Goal: Communication & Community: Answer question/provide support

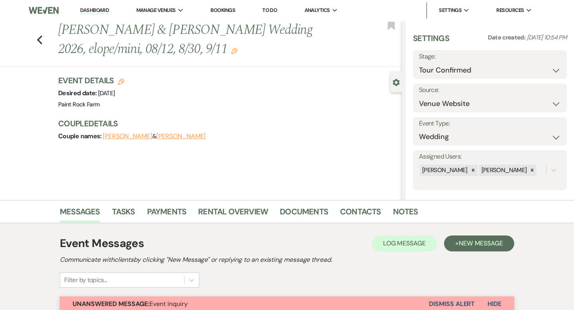
select select "4"
select select "5"
click at [39, 37] on icon "Previous" at bounding box center [40, 40] width 6 height 10
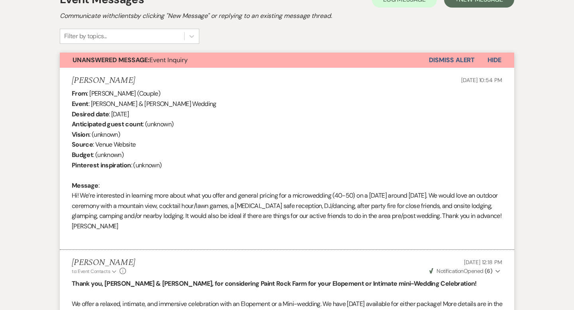
select select "4"
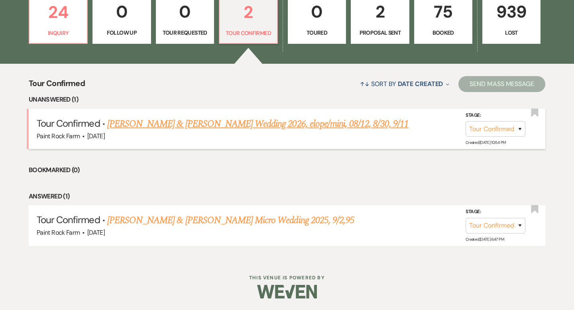
click at [193, 122] on link "[PERSON_NAME] & [PERSON_NAME] Wedding 2026, elope/mini, 08/12, 8/30, 9/11" at bounding box center [257, 124] width 301 height 14
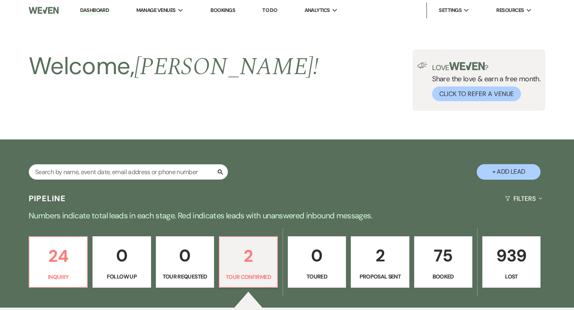
select select "4"
select select "5"
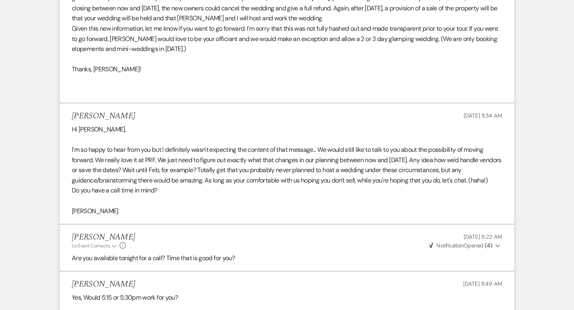
scroll to position [1756, 0]
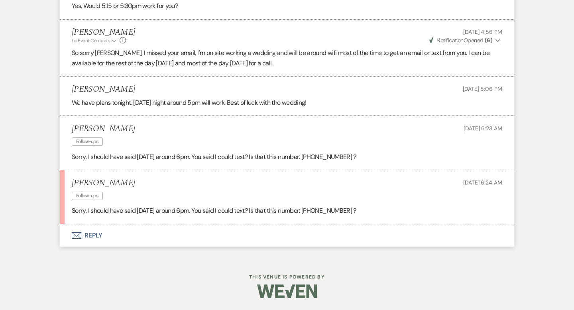
click at [100, 236] on button "Envelope Reply" at bounding box center [287, 235] width 454 height 22
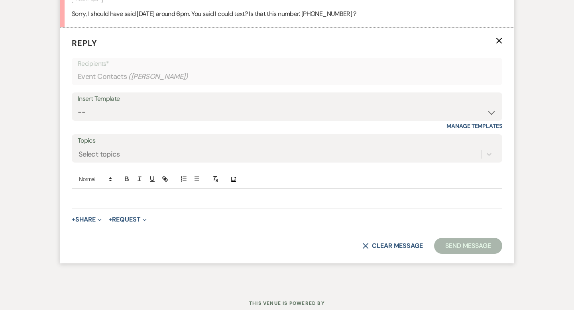
scroll to position [1943, 0]
click at [87, 202] on p at bounding box center [287, 197] width 418 height 9
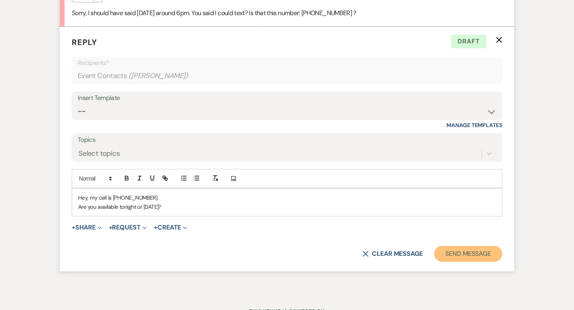
click at [455, 262] on button "Send Message" at bounding box center [468, 254] width 68 height 16
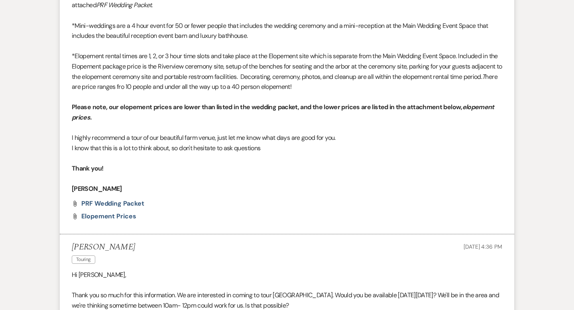
scroll to position [0, 0]
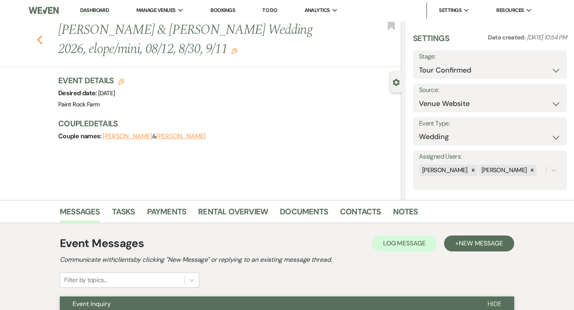
click at [39, 35] on icon "Previous" at bounding box center [40, 40] width 6 height 10
select select "4"
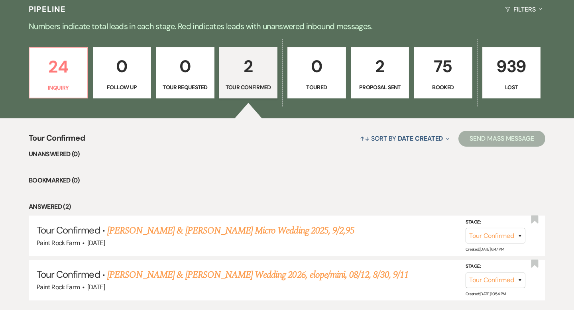
scroll to position [189, 0]
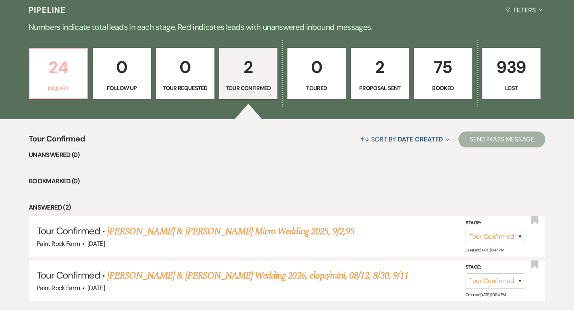
click at [63, 76] on p "24" at bounding box center [58, 67] width 48 height 27
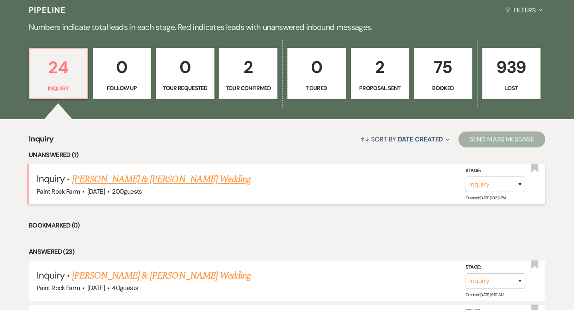
click at [154, 181] on link "[PERSON_NAME] & [PERSON_NAME] Wedding" at bounding box center [161, 179] width 179 height 14
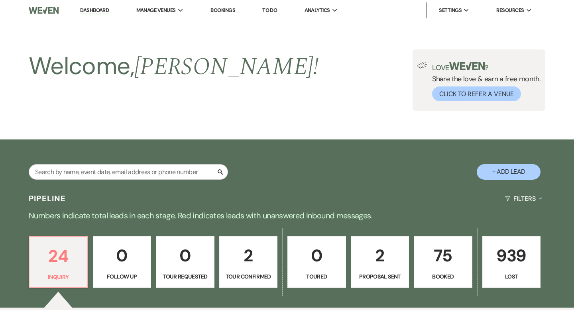
select select "5"
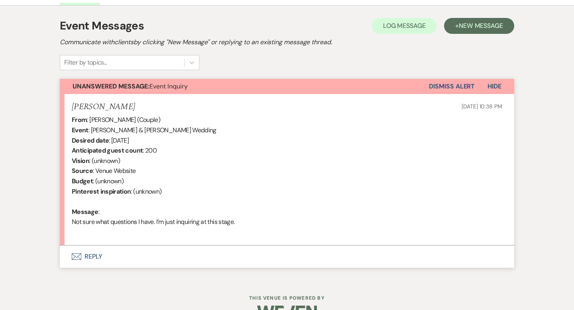
scroll to position [239, 0]
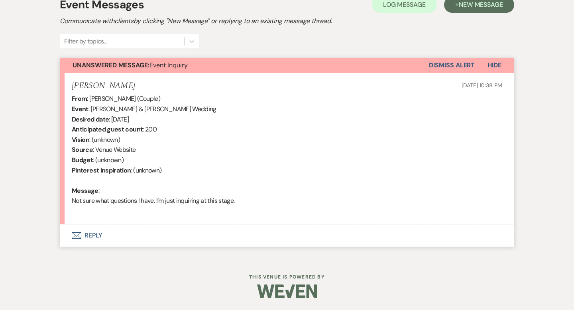
click at [93, 233] on button "Envelope Reply" at bounding box center [287, 235] width 454 height 22
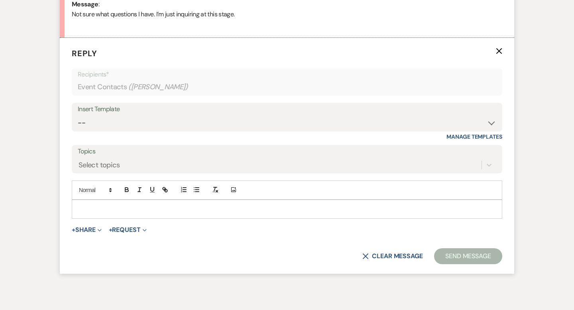
scroll to position [426, 0]
click at [494, 122] on select "-- Tour Request Response Contract (Pre-Booked Leads) Inquiry Follow Up Thank yo…" at bounding box center [287, 122] width 419 height 16
select select "5657"
click at [78, 114] on select "-- Tour Request Response Contract (Pre-Booked Leads) Inquiry Follow Up Thank yo…" at bounding box center [287, 122] width 419 height 16
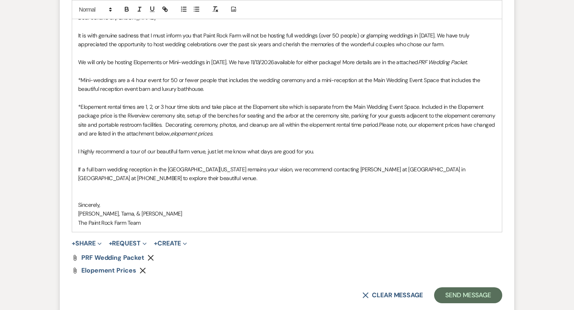
scroll to position [625, 0]
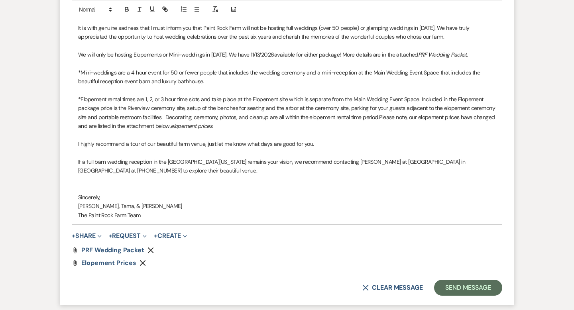
click at [272, 53] on p "We will only be hosting Elopements or Mini-weddings in [DATE]. We have 11/13/20…" at bounding box center [287, 54] width 418 height 9
click at [463, 286] on button "Send Message" at bounding box center [468, 288] width 68 height 16
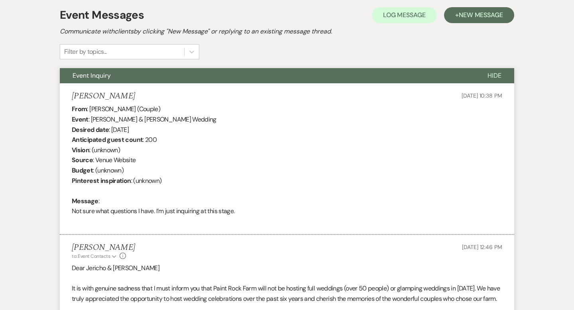
scroll to position [0, 0]
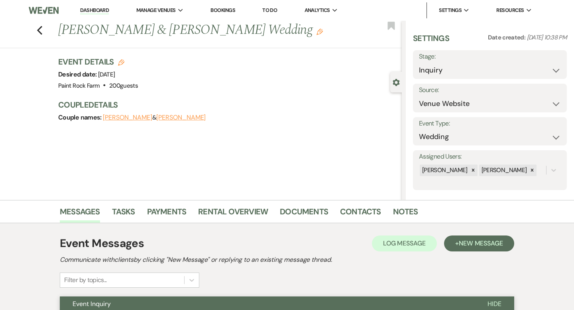
click at [316, 31] on use "button" at bounding box center [319, 32] width 6 height 6
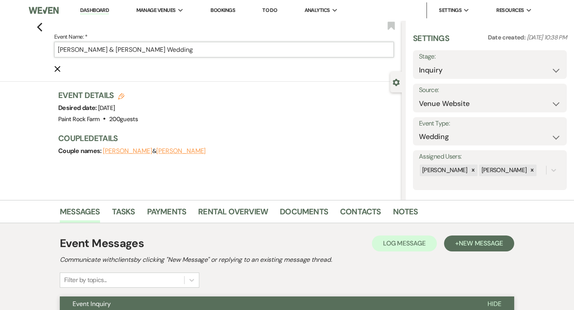
click at [201, 50] on input "[PERSON_NAME] & [PERSON_NAME] Wedding" at bounding box center [224, 50] width 340 height 16
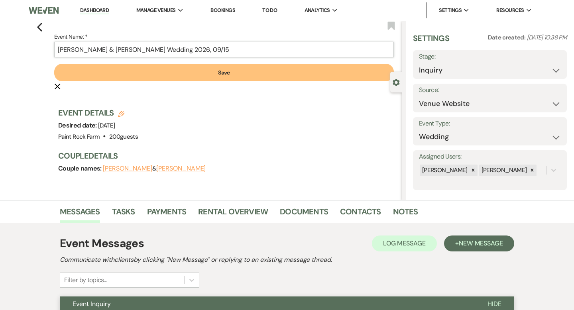
type input "[PERSON_NAME] & [PERSON_NAME] Wedding 2026, 09/15"
click at [227, 72] on button "Save" at bounding box center [224, 73] width 340 height 18
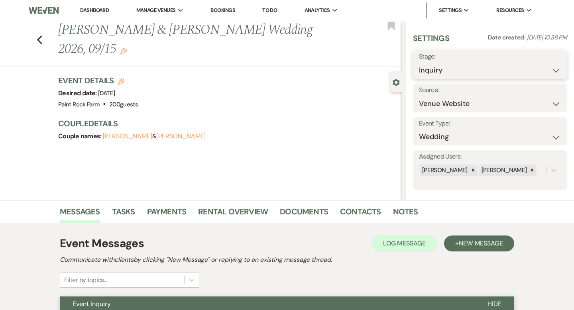
click at [556, 71] on select "Inquiry Follow Up Tour Requested Tour Confirmed Toured Proposal Sent Booked Lost" at bounding box center [490, 71] width 142 height 16
select select "8"
click at [419, 63] on select "Inquiry Follow Up Tour Requested Tour Confirmed Toured Proposal Sent Booked Lost" at bounding box center [490, 71] width 142 height 16
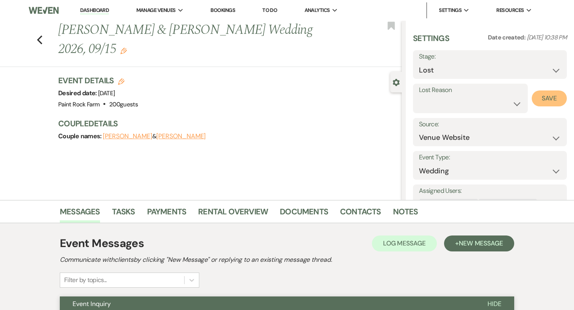
click at [543, 98] on button "Save" at bounding box center [549, 98] width 35 height 16
